Goal: Transaction & Acquisition: Purchase product/service

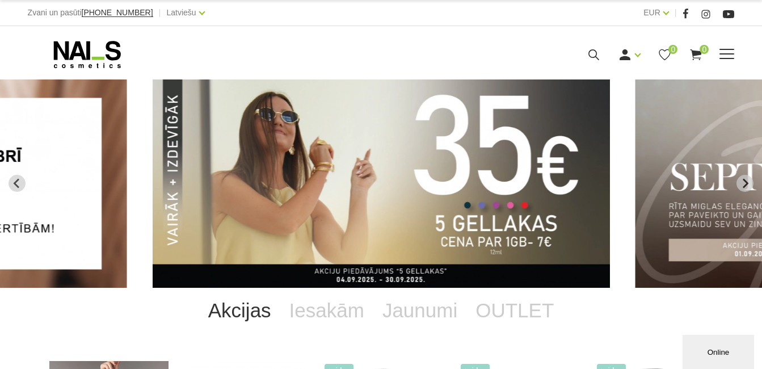
click at [599, 57] on icon at bounding box center [594, 55] width 14 height 14
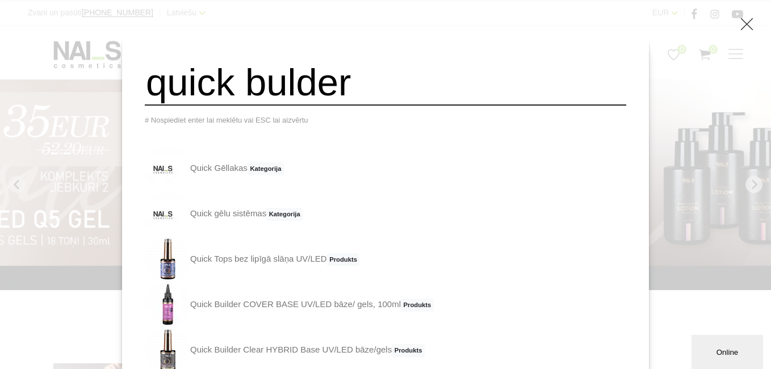
type input "quick bulder"
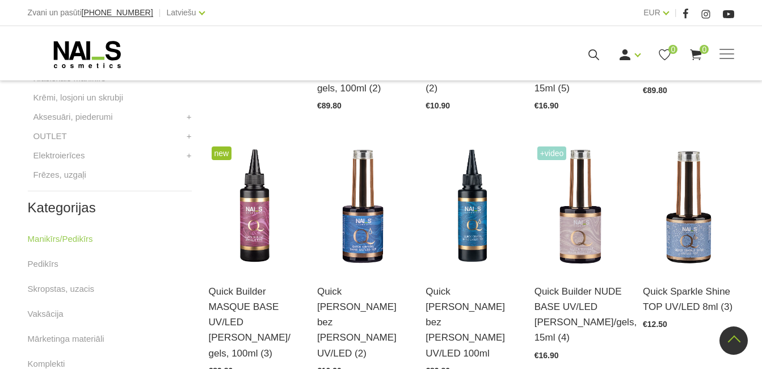
scroll to position [511, 0]
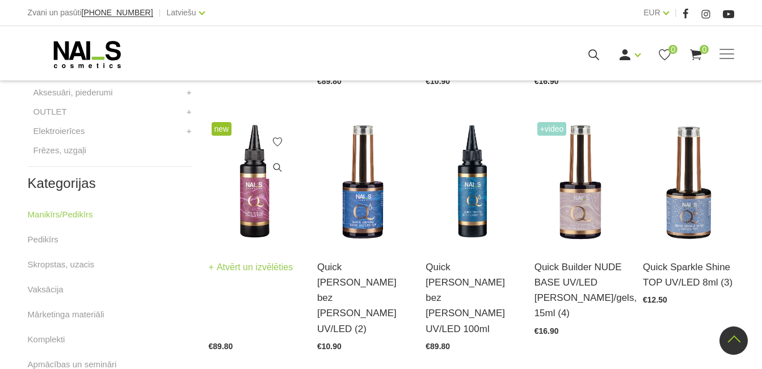
click at [259, 174] on img at bounding box center [254, 182] width 91 height 126
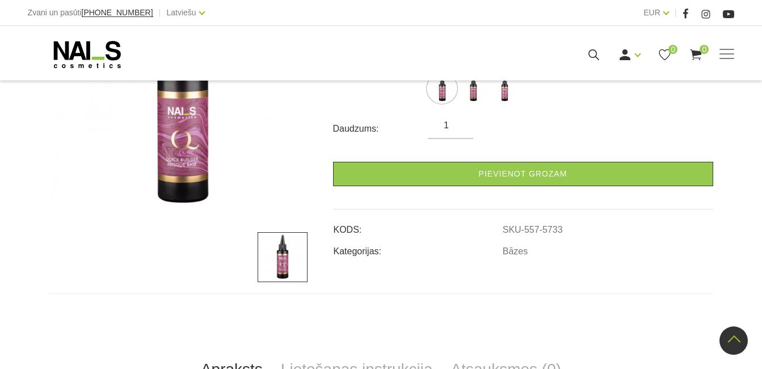
scroll to position [280, 0]
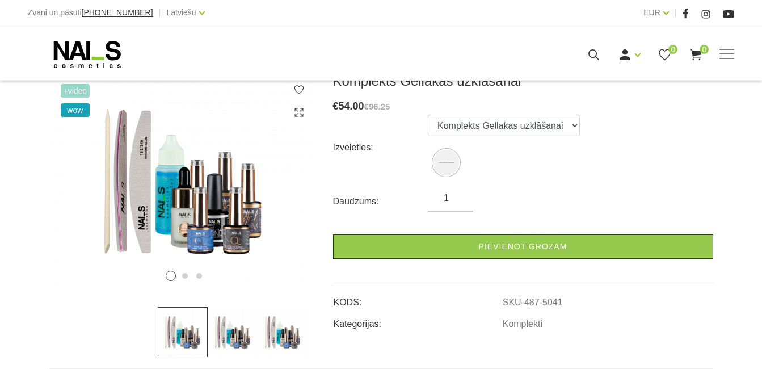
scroll to position [170, 0]
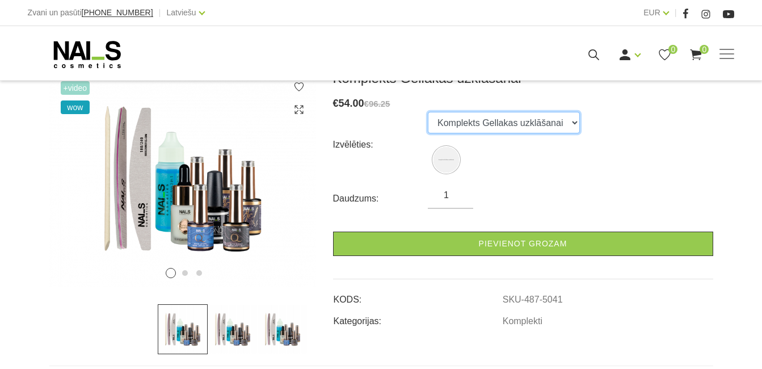
click at [569, 119] on select "Komplekts Gellakas uzklāšanai" at bounding box center [504, 123] width 152 height 22
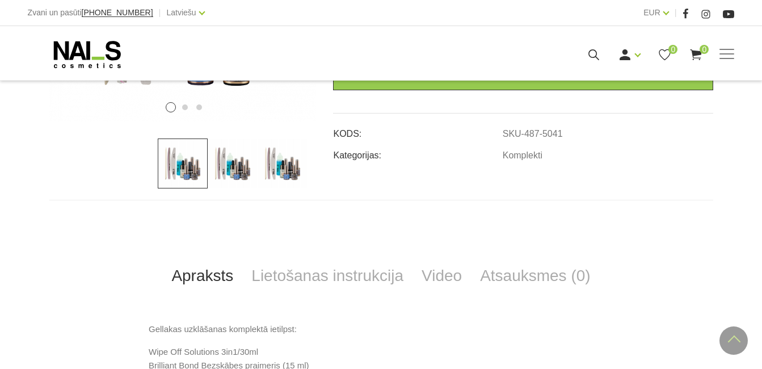
scroll to position [340, 0]
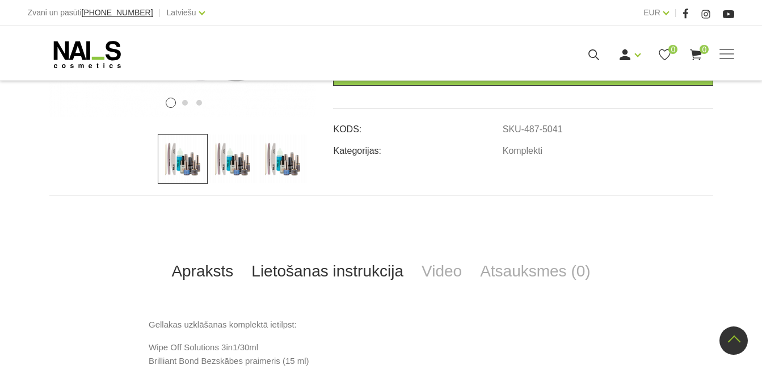
click at [284, 271] on link "Lietošanas instrukcija" at bounding box center [327, 271] width 170 height 37
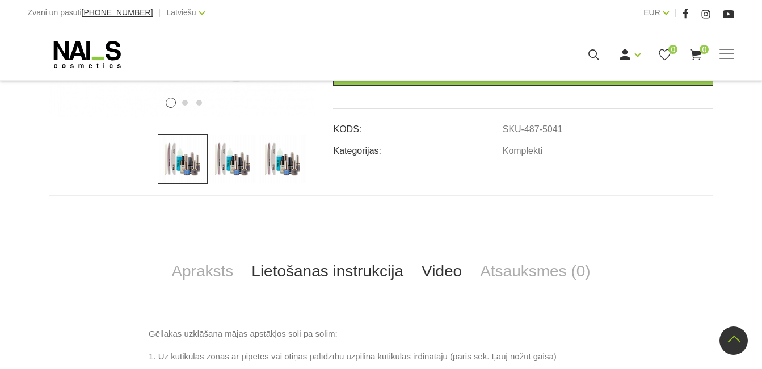
click at [435, 276] on link "Video" at bounding box center [442, 271] width 58 height 37
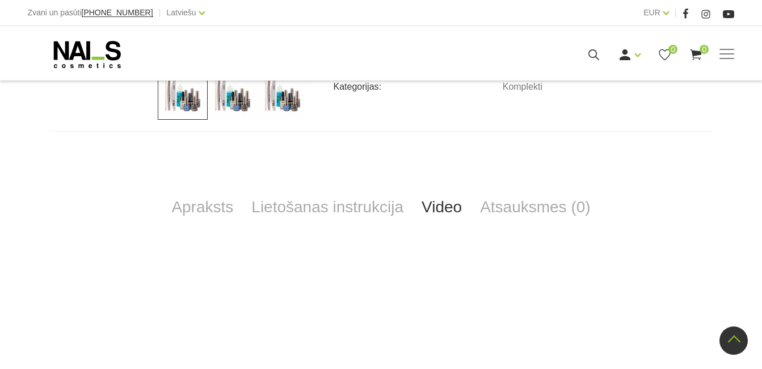
scroll to position [397, 0]
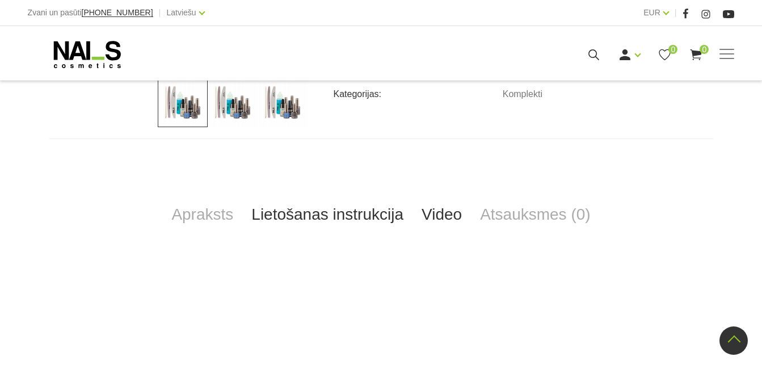
click at [369, 218] on link "Lietošanas instrukcija" at bounding box center [327, 214] width 170 height 37
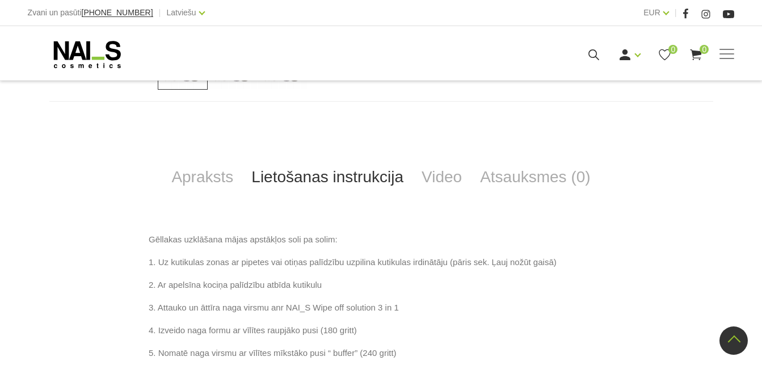
scroll to position [454, 0]
